Goal: Task Accomplishment & Management: Manage account settings

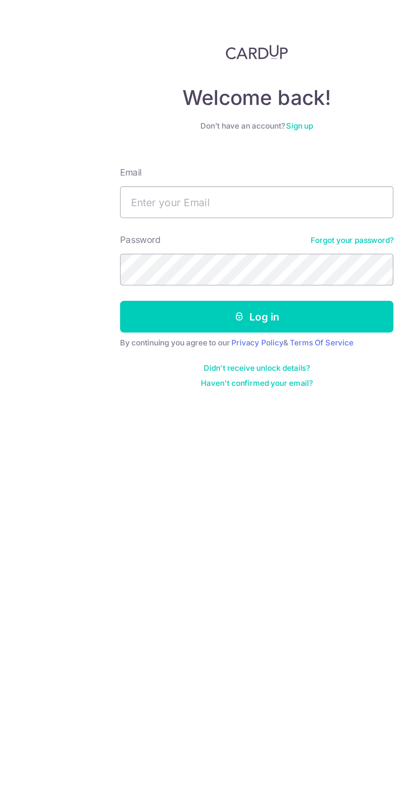
type input "[EMAIL_ADDRESS][DOMAIN_NAME]"
click at [135, 196] on button "Log in" at bounding box center [199, 203] width 175 height 20
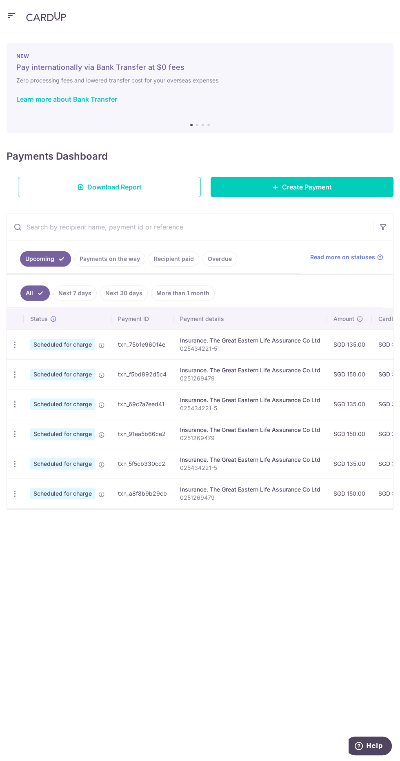
click at [171, 255] on link "Recipient paid" at bounding box center [174, 259] width 51 height 16
